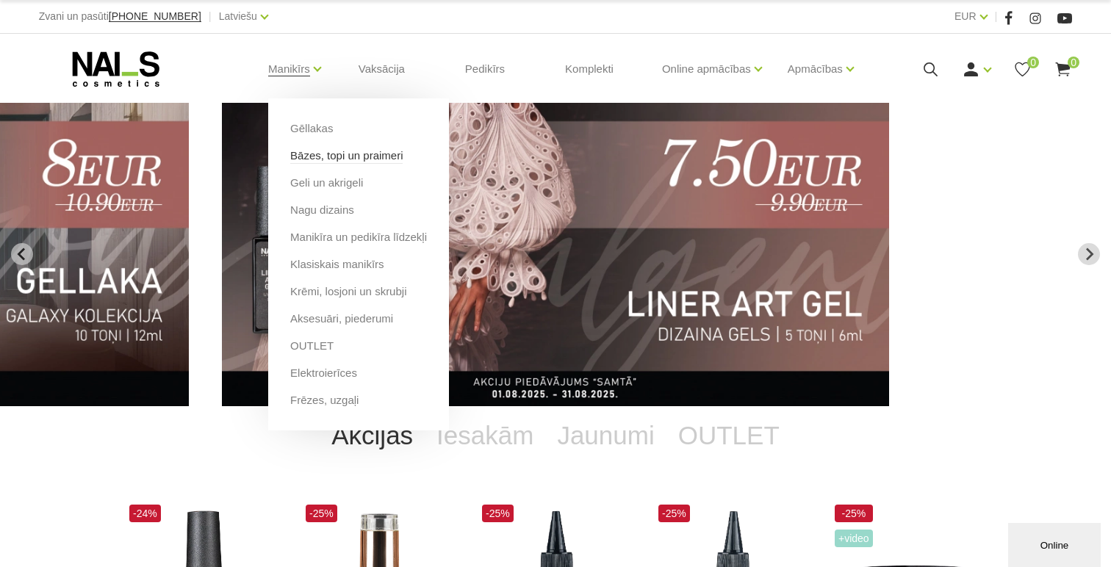
click at [372, 157] on link "Bāzes, topi un praimeri" at bounding box center [346, 156] width 112 height 16
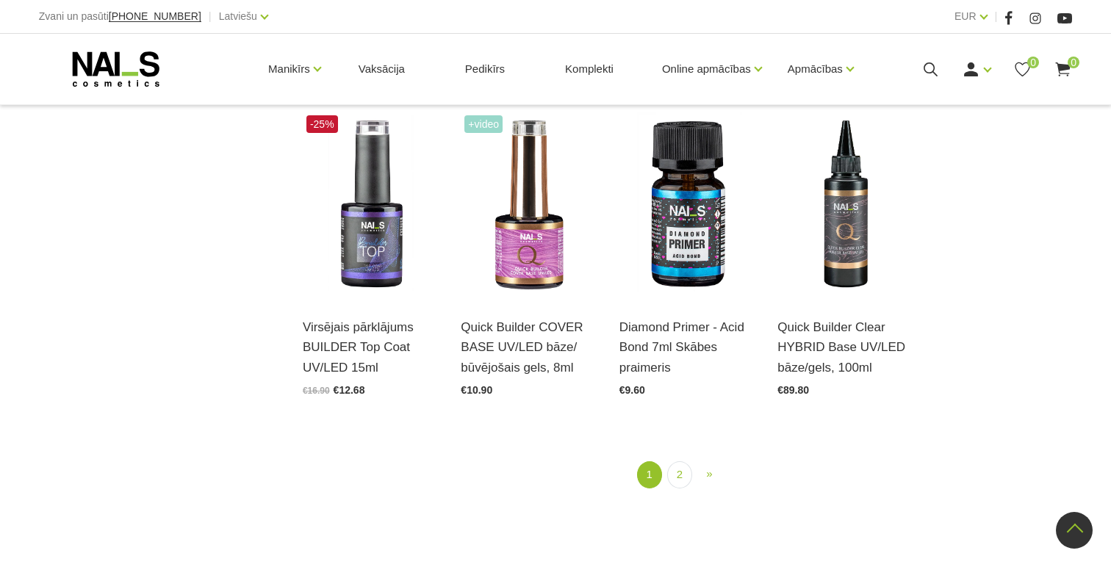
scroll to position [1635, 0]
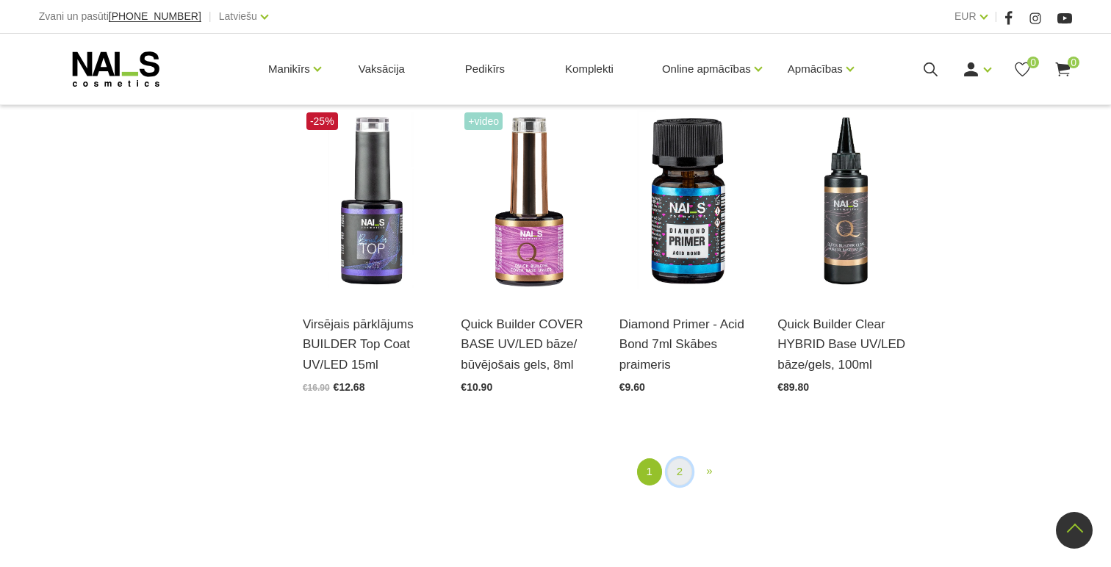
click at [679, 472] on link "2" at bounding box center [679, 471] width 25 height 27
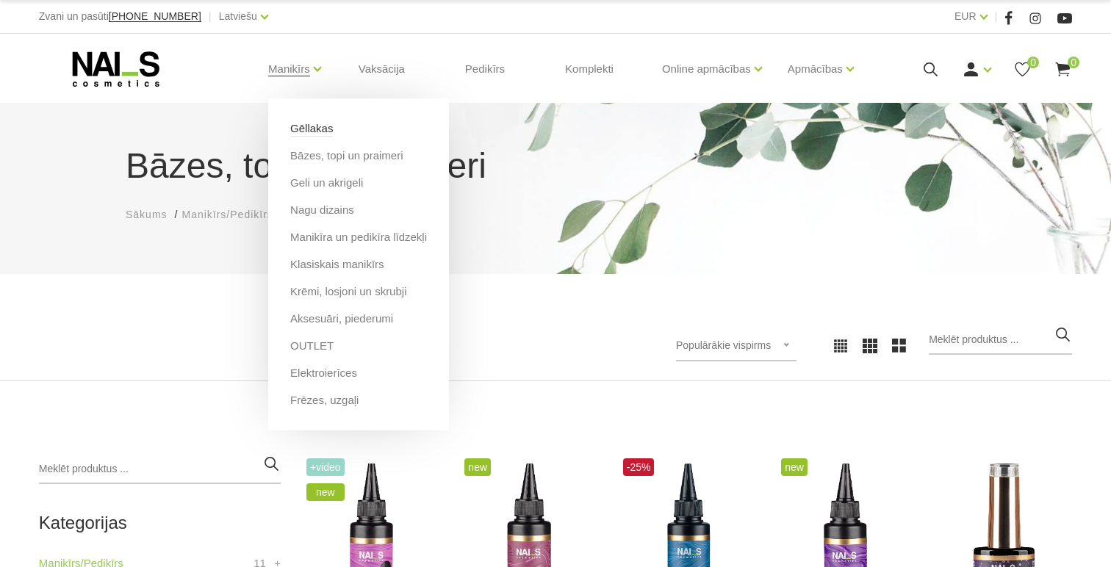
click at [333, 129] on link "Gēllakas" at bounding box center [311, 128] width 43 height 16
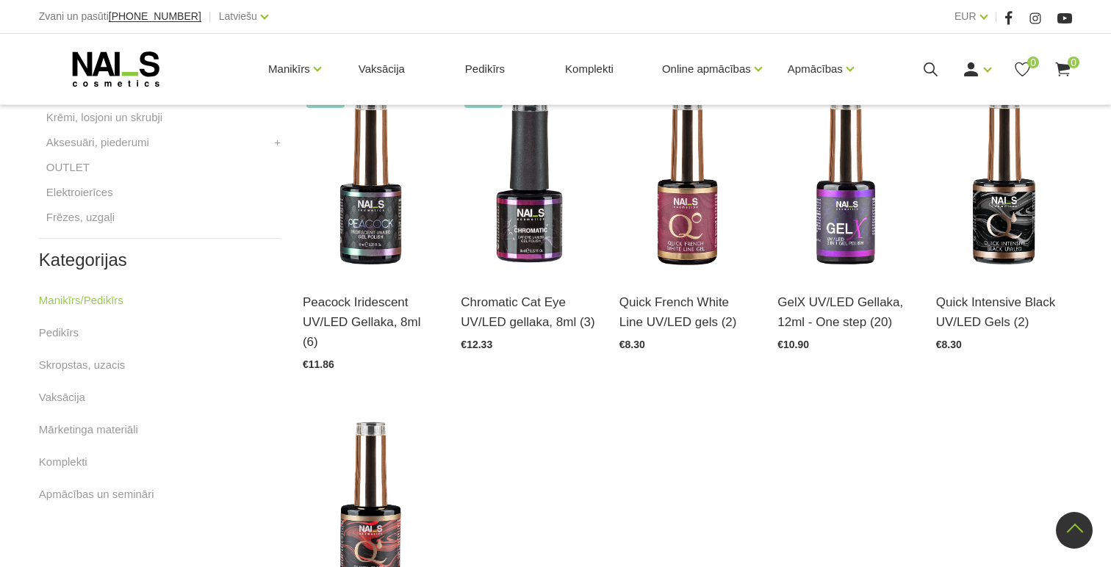
scroll to position [699, 0]
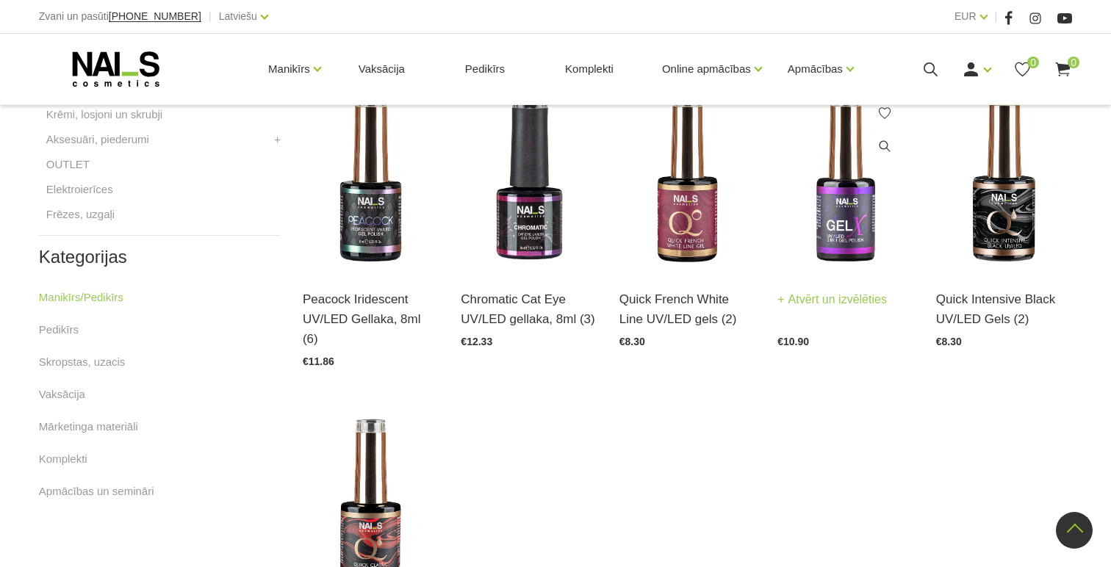
click at [820, 289] on link "Atvērt un izvēlēties" at bounding box center [831, 299] width 109 height 21
